Goal: Task Accomplishment & Management: Manage account settings

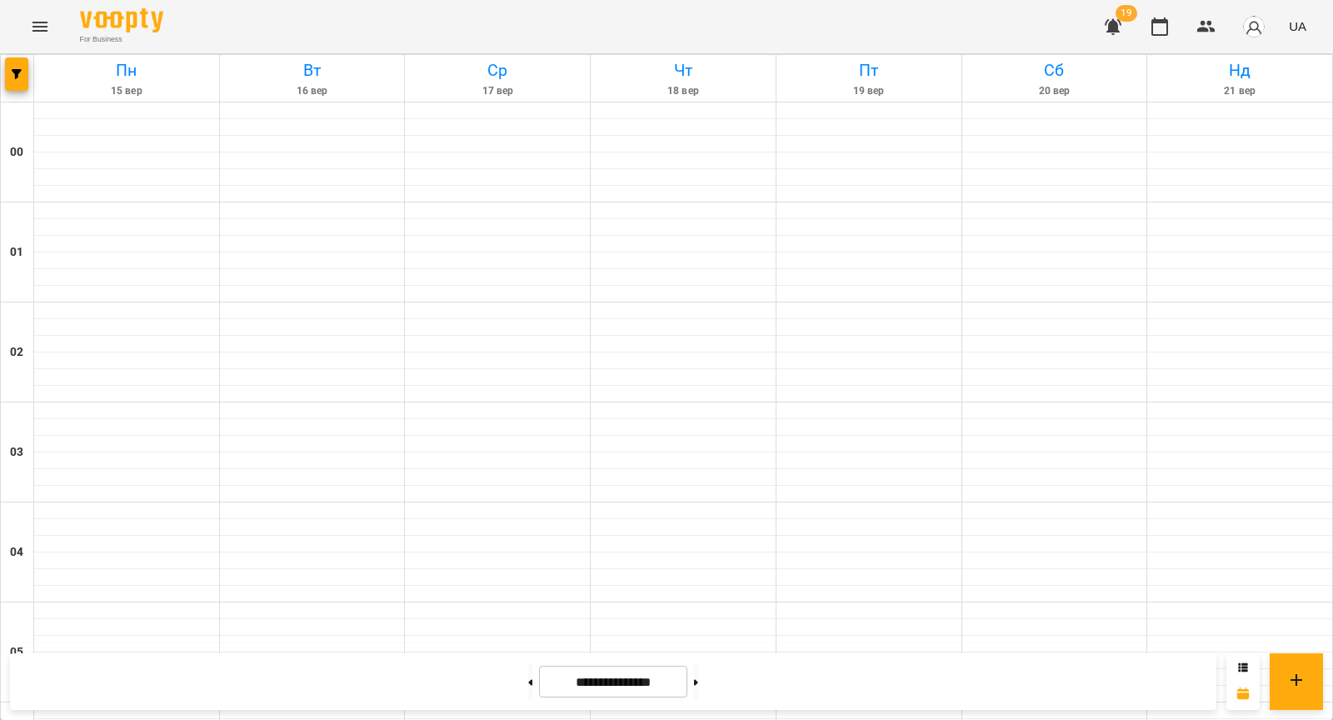
scroll to position [1637, 0]
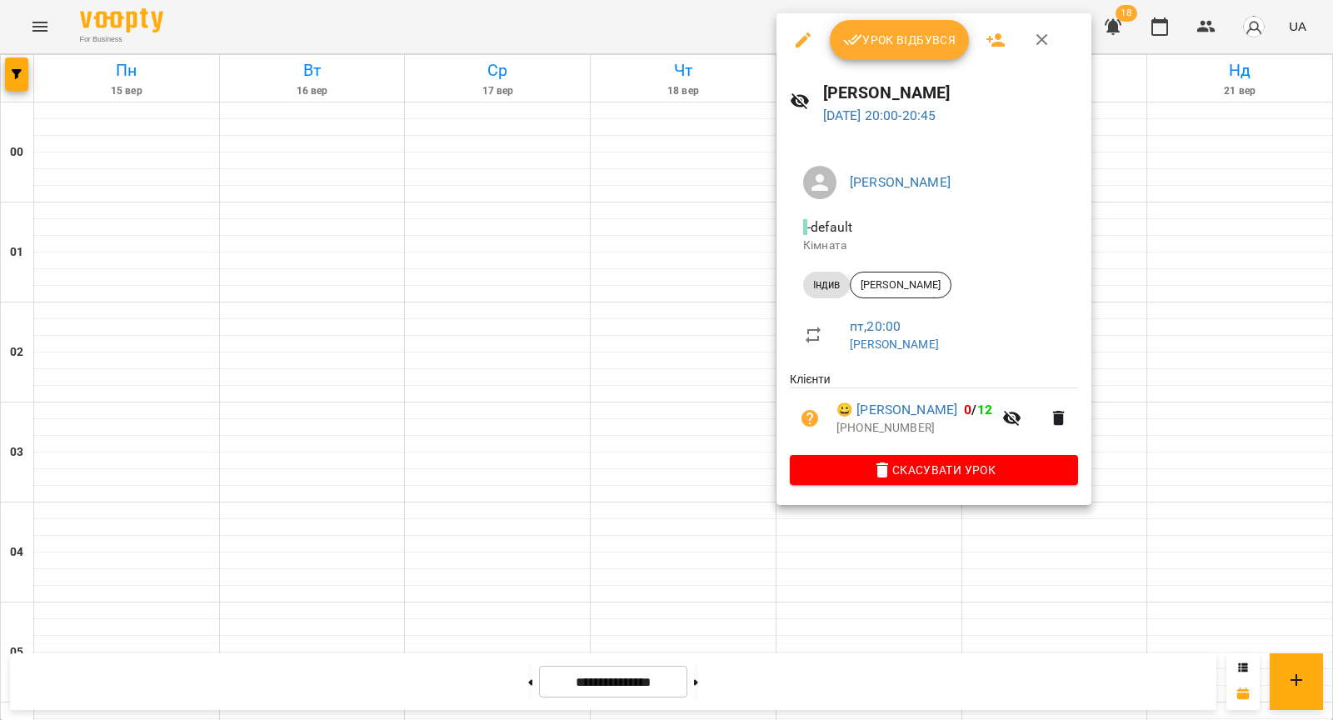
click at [908, 49] on span "Урок відбувся" at bounding box center [899, 40] width 113 height 20
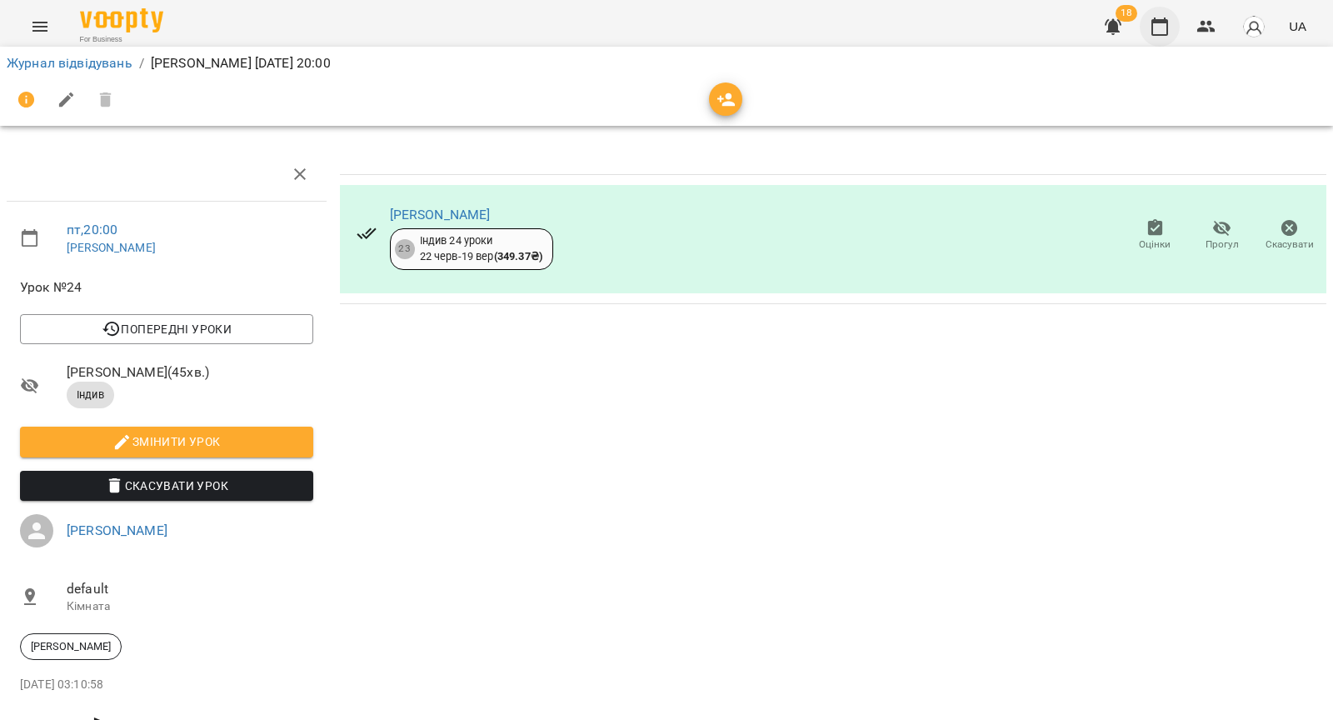
click at [1162, 22] on icon "button" at bounding box center [1160, 26] width 17 height 18
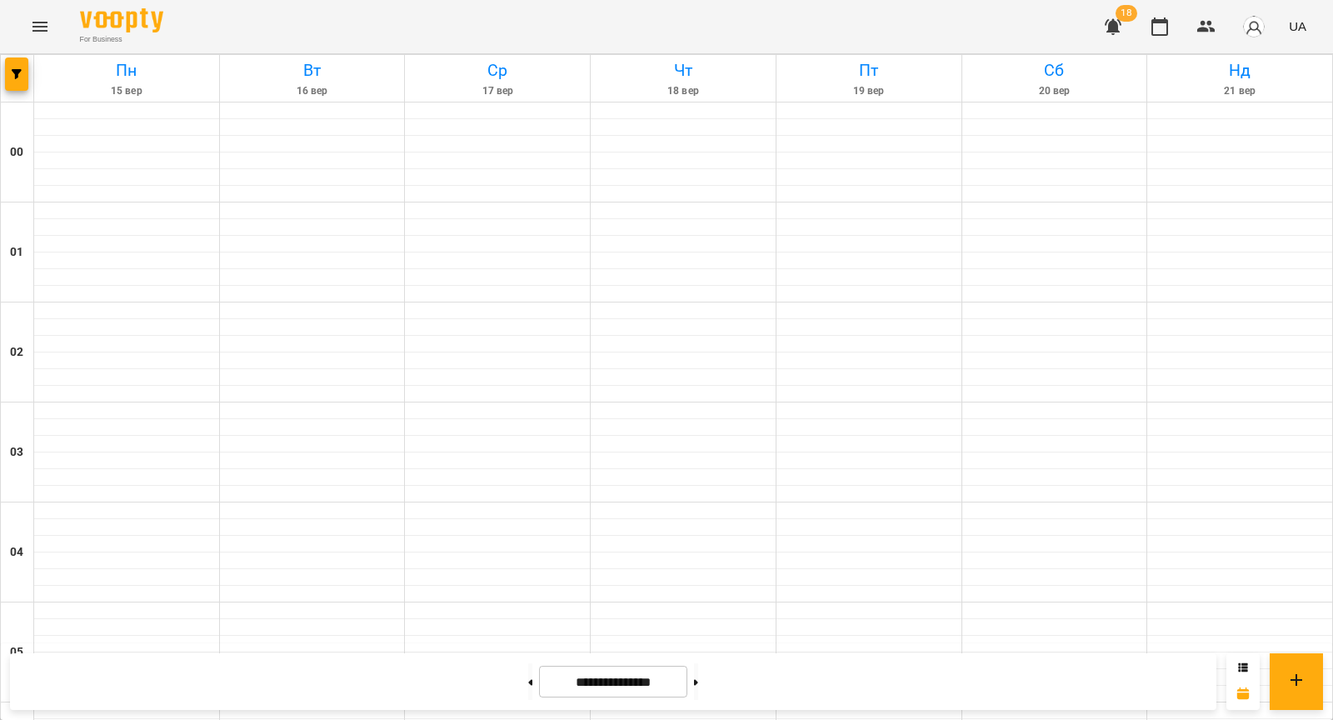
scroll to position [1587, 0]
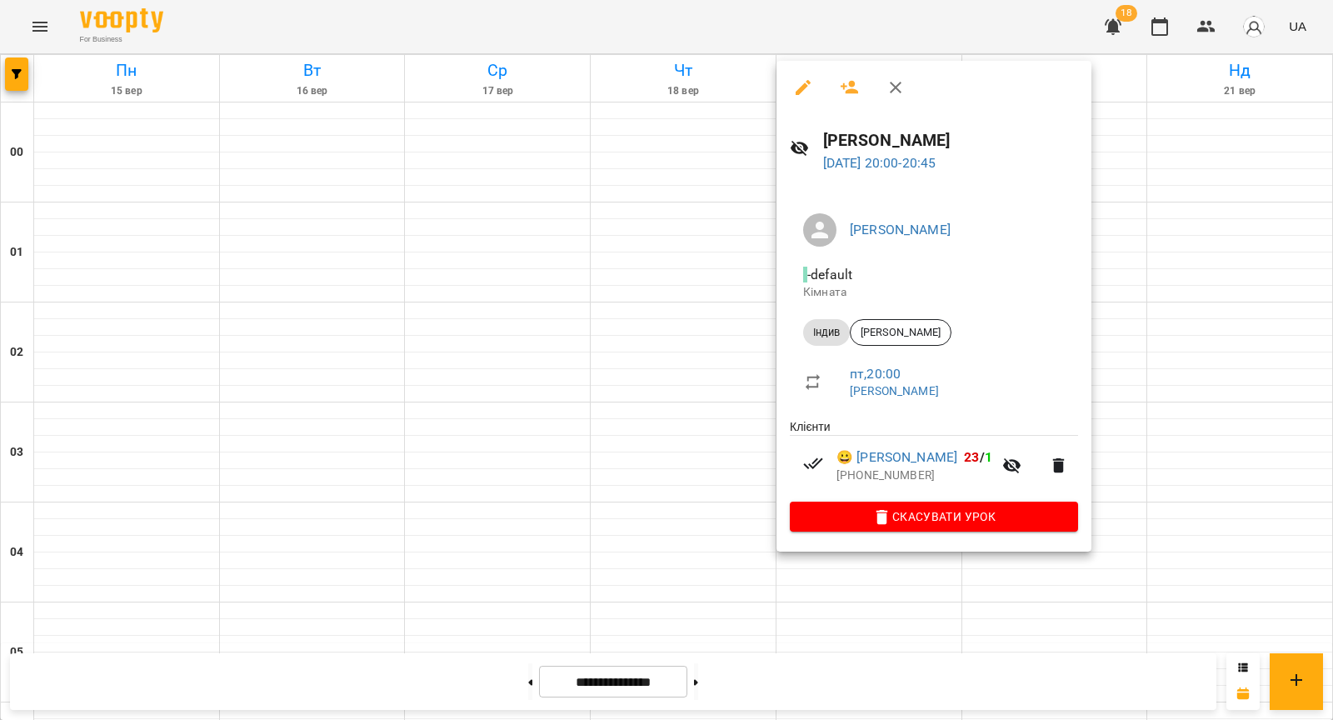
click at [754, 500] on div at bounding box center [666, 360] width 1333 height 720
